Goal: Task Accomplishment & Management: Use online tool/utility

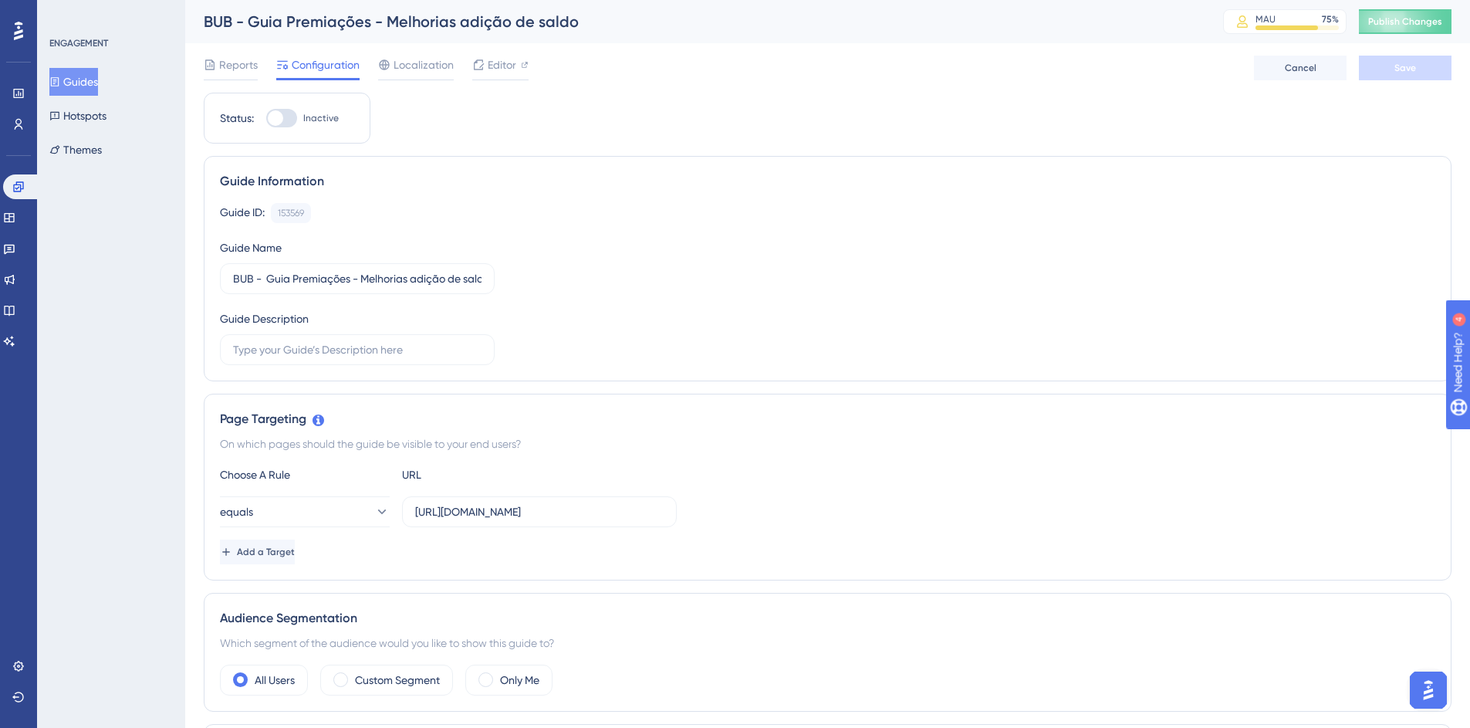
click at [76, 86] on button "Guides" at bounding box center [73, 82] width 49 height 28
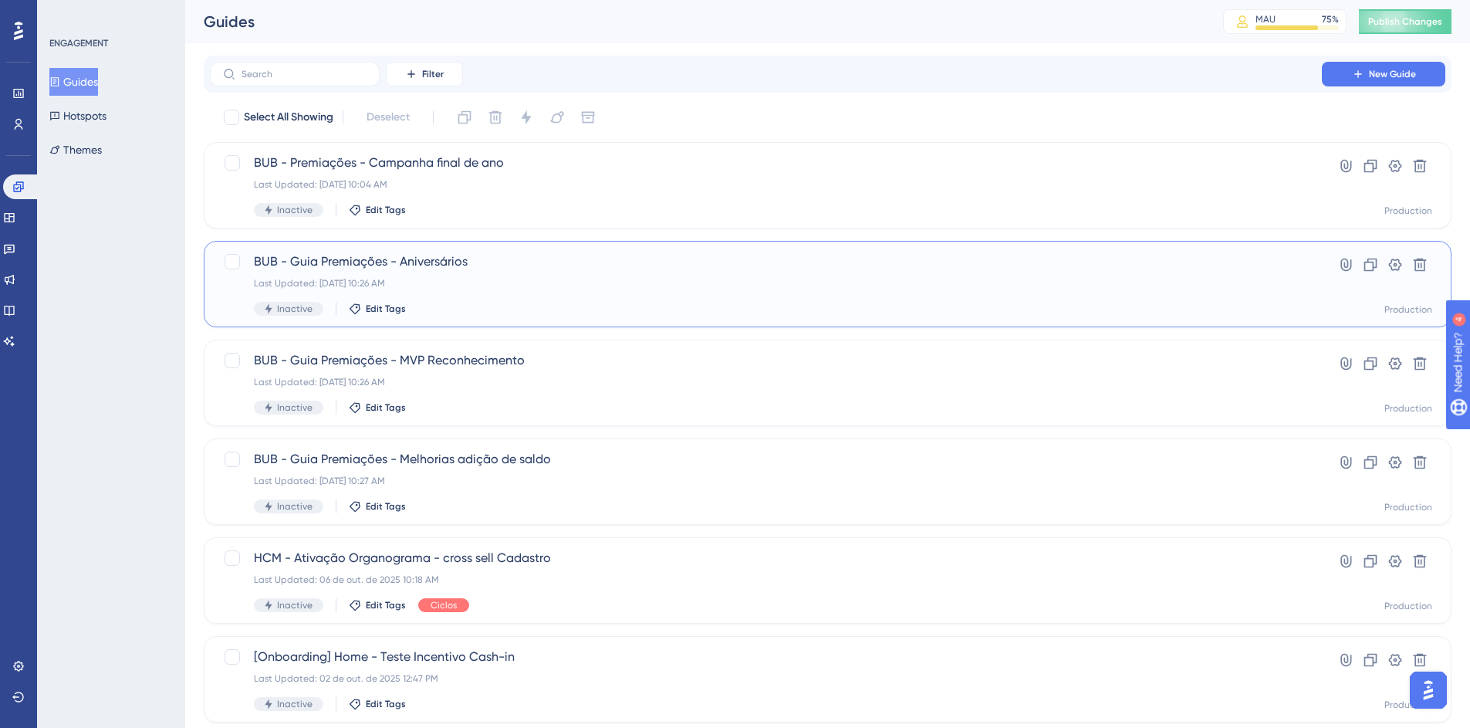
click at [449, 262] on span "BUB - Guia Premiações - Aniversários" at bounding box center [766, 261] width 1024 height 19
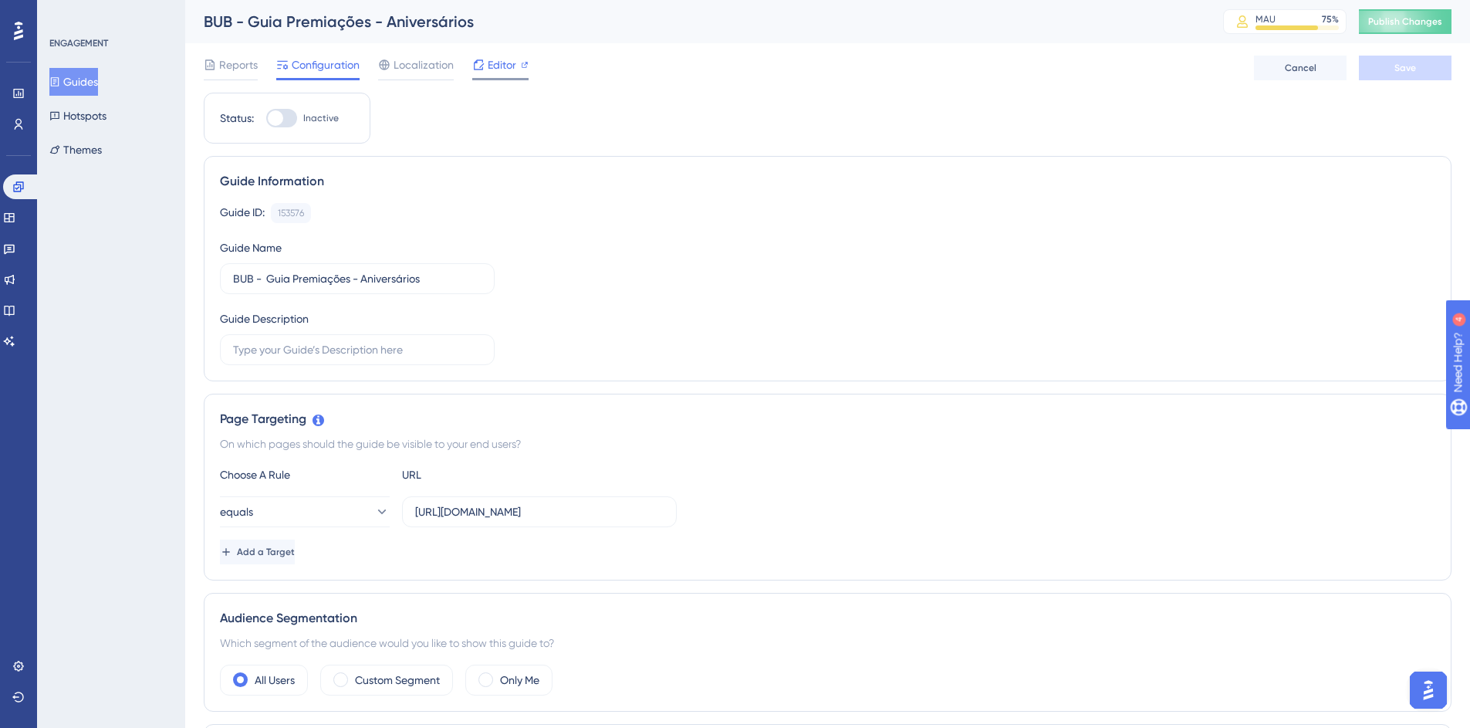
click at [515, 67] on span "Editor" at bounding box center [502, 65] width 29 height 19
click at [478, 510] on input "[URL][DOMAIN_NAME]" at bounding box center [539, 511] width 249 height 17
paste input "[URL][DOMAIN_NAME]"
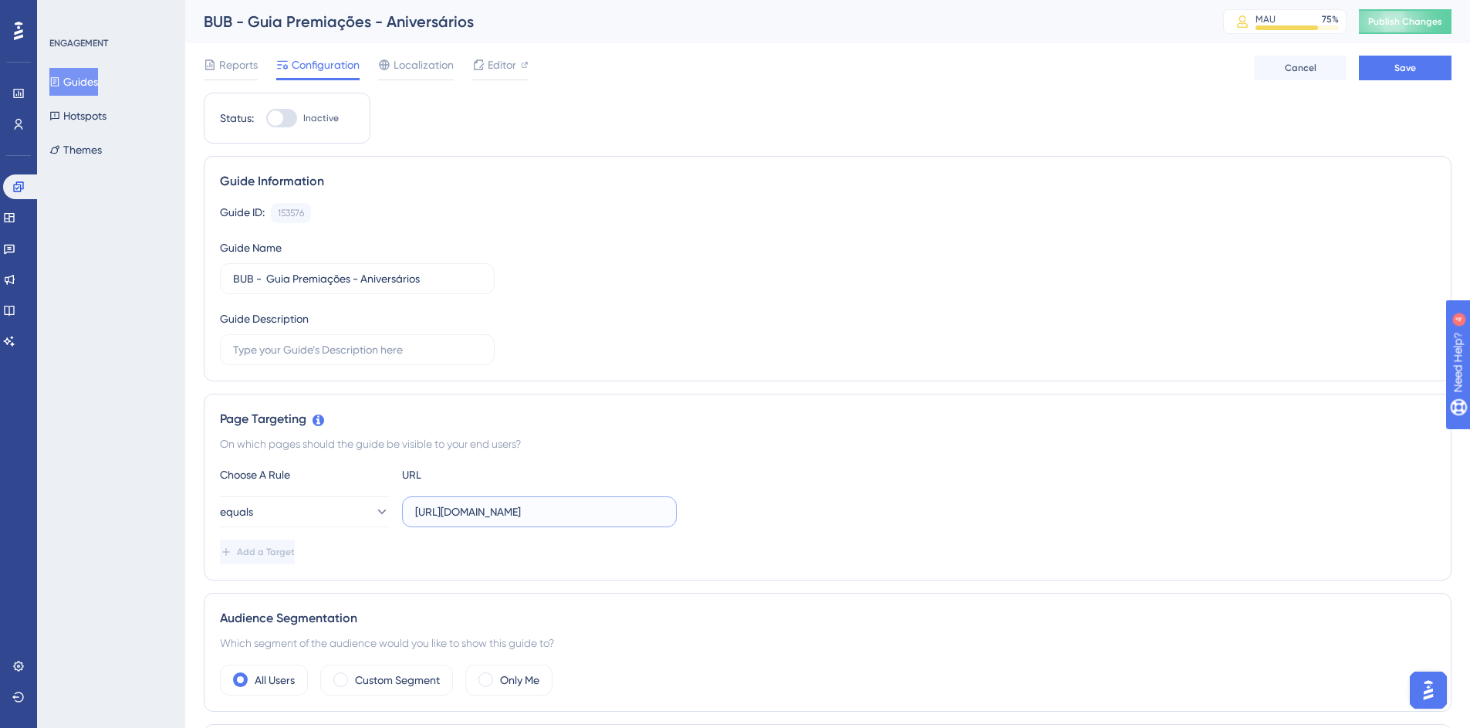
scroll to position [0, 12]
type input "[URL][DOMAIN_NAME]"
click at [705, 439] on div "On which pages should the guide be visible to your end users?" at bounding box center [828, 443] width 1216 height 19
click at [1378, 76] on button "Save" at bounding box center [1405, 68] width 93 height 25
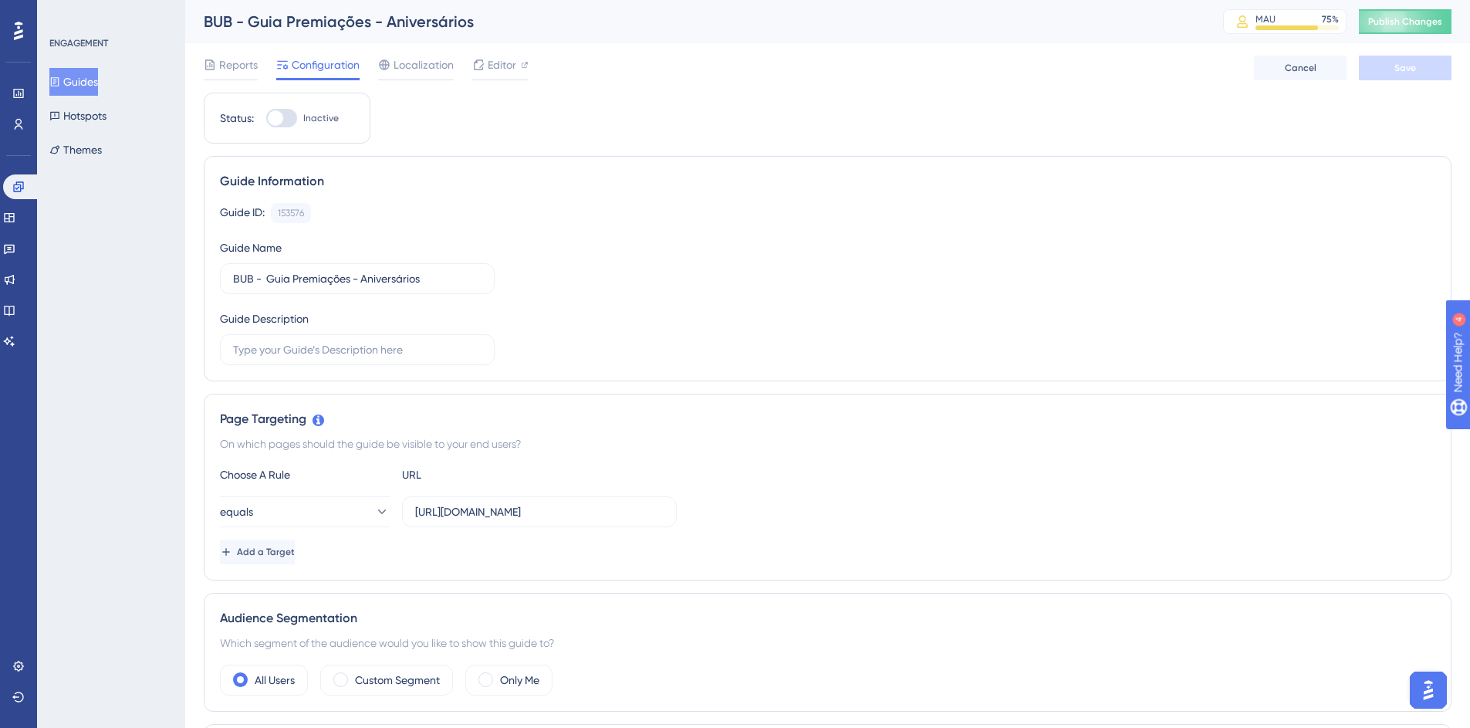
click at [91, 93] on button "Guides" at bounding box center [73, 82] width 49 height 28
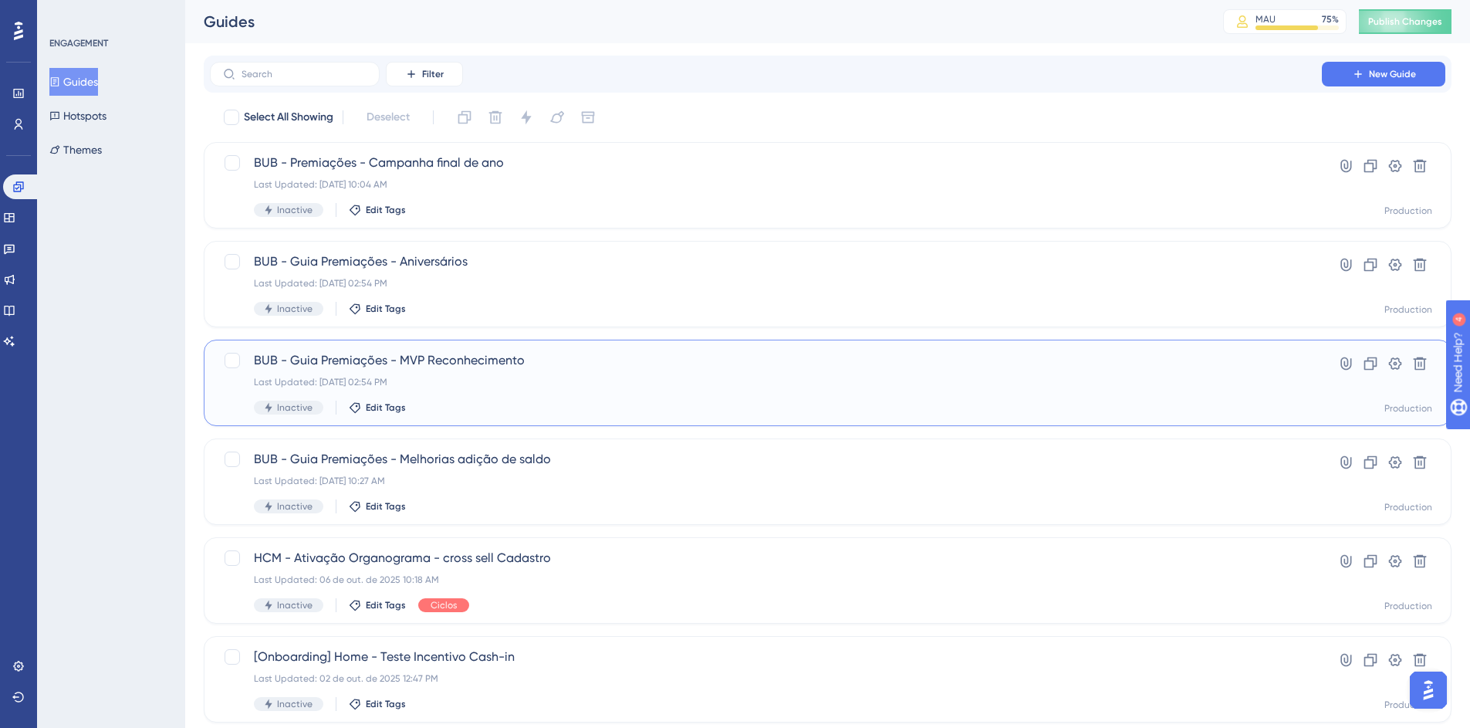
click at [540, 399] on div "BUB - Guia Premiações - MVP Reconhecimento Last Updated: [DATE] 02:54 PM Inacti…" at bounding box center [766, 382] width 1024 height 63
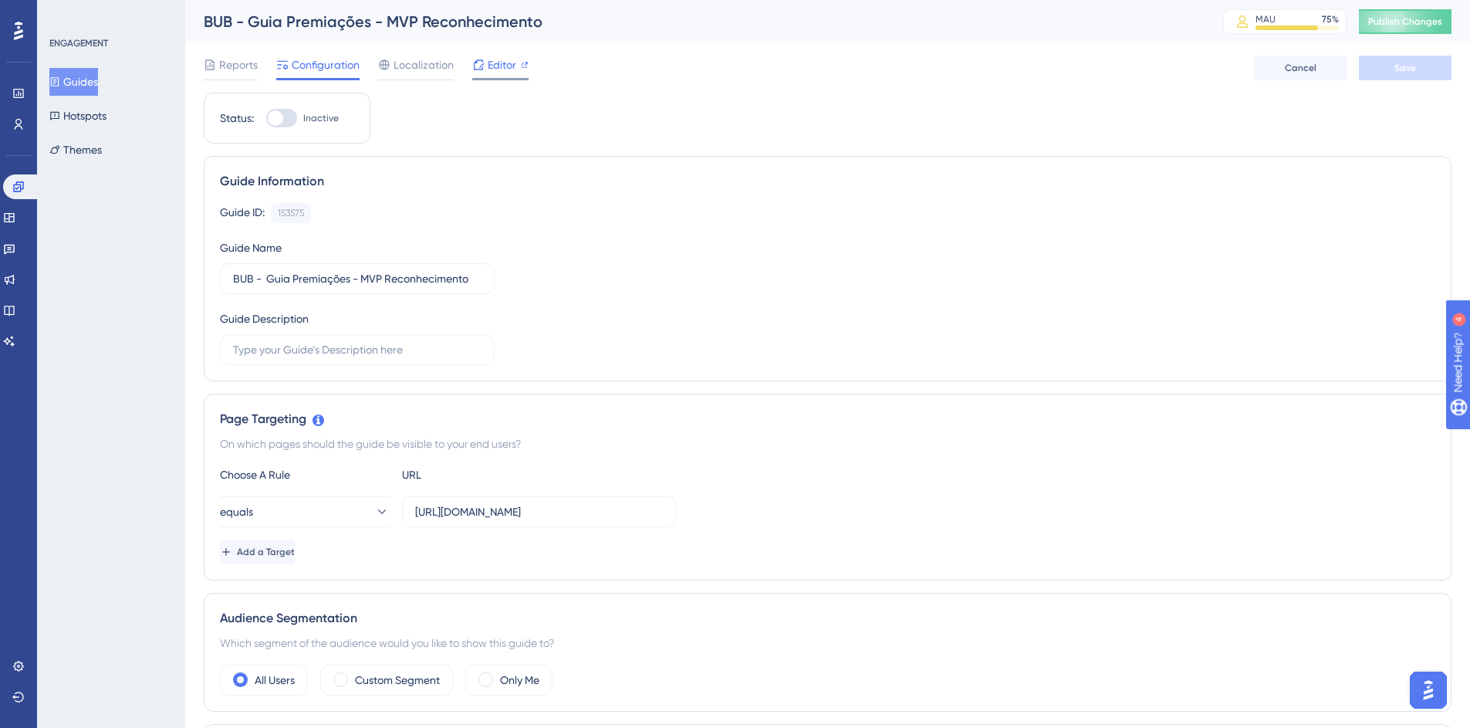
click at [488, 66] on span "Editor" at bounding box center [502, 65] width 29 height 19
click at [475, 62] on icon at bounding box center [479, 64] width 10 height 10
